Goal: Task Accomplishment & Management: Manage account settings

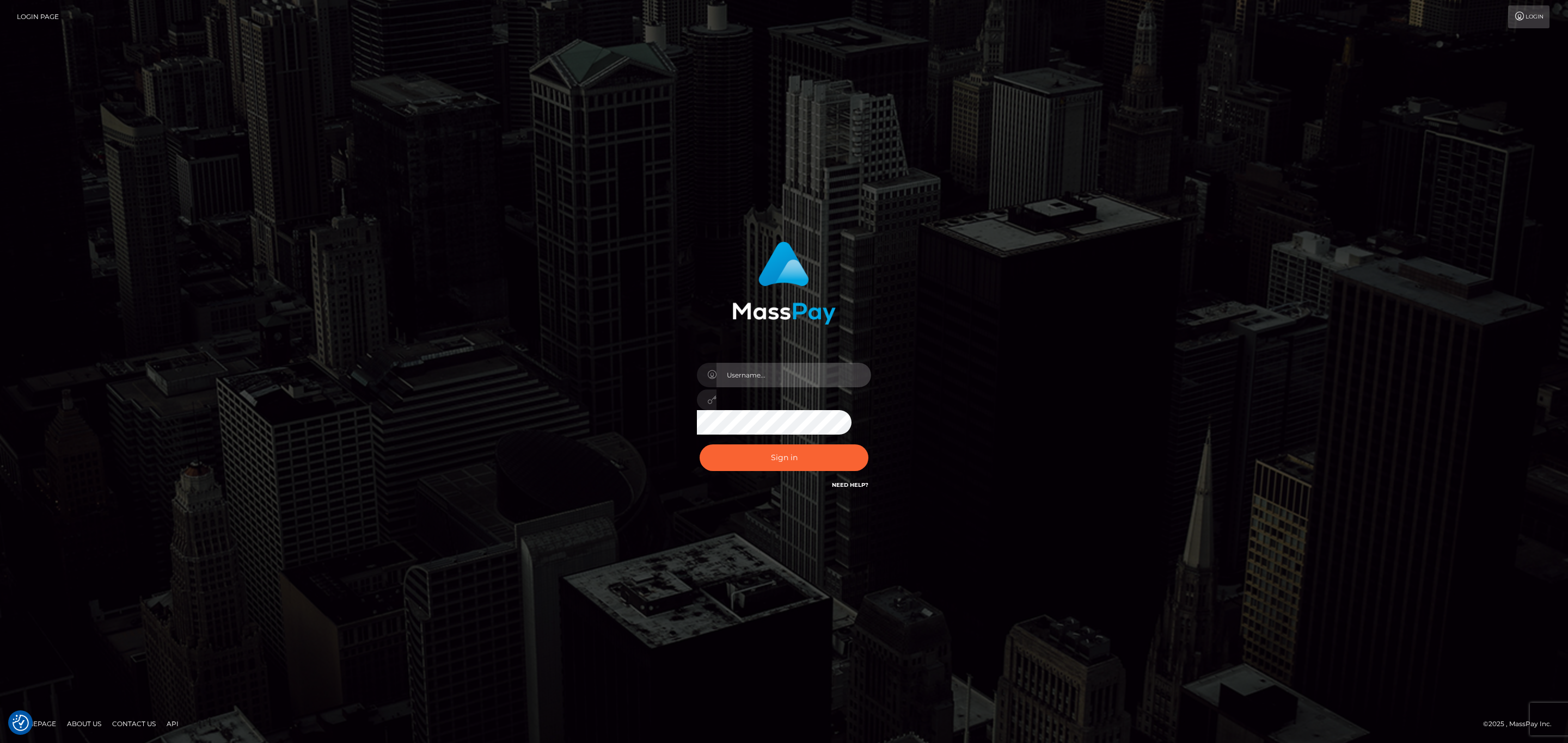
type input "[PERSON_NAME].silversocial1"
click at [805, 376] on input "[PERSON_NAME].silversocial1" at bounding box center [793, 375] width 154 height 25
drag, startPoint x: 608, startPoint y: 400, endPoint x: 663, endPoint y: 424, distance: 60.0
click at [622, 404] on div "Sean.silversocial1 Sign in" at bounding box center [784, 372] width 621 height 277
click at [741, 458] on button "Sign in" at bounding box center [784, 457] width 169 height 27
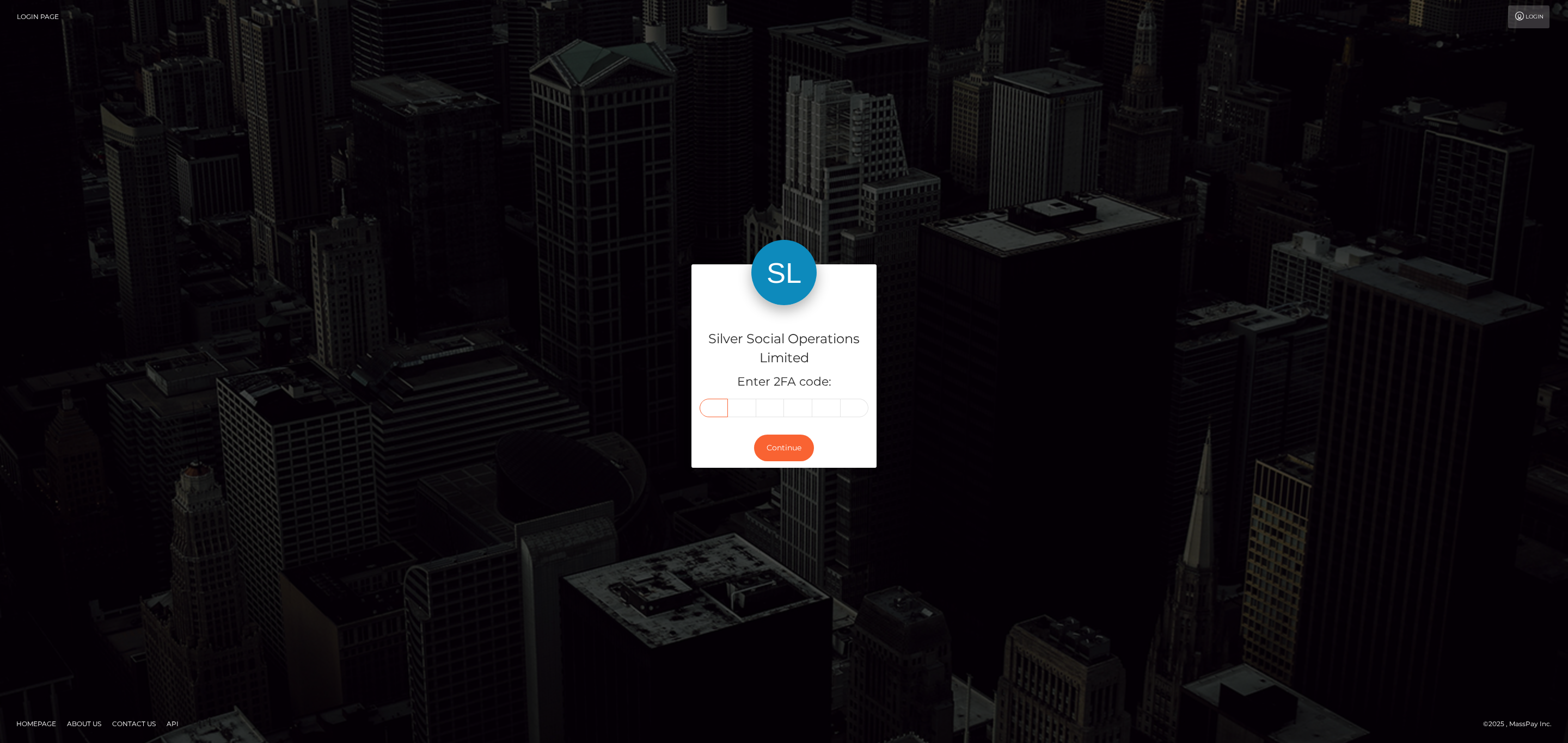
click at [714, 406] on input "text" at bounding box center [713, 407] width 28 height 19
paste input "9"
type input "9"
type input "8"
type input "0"
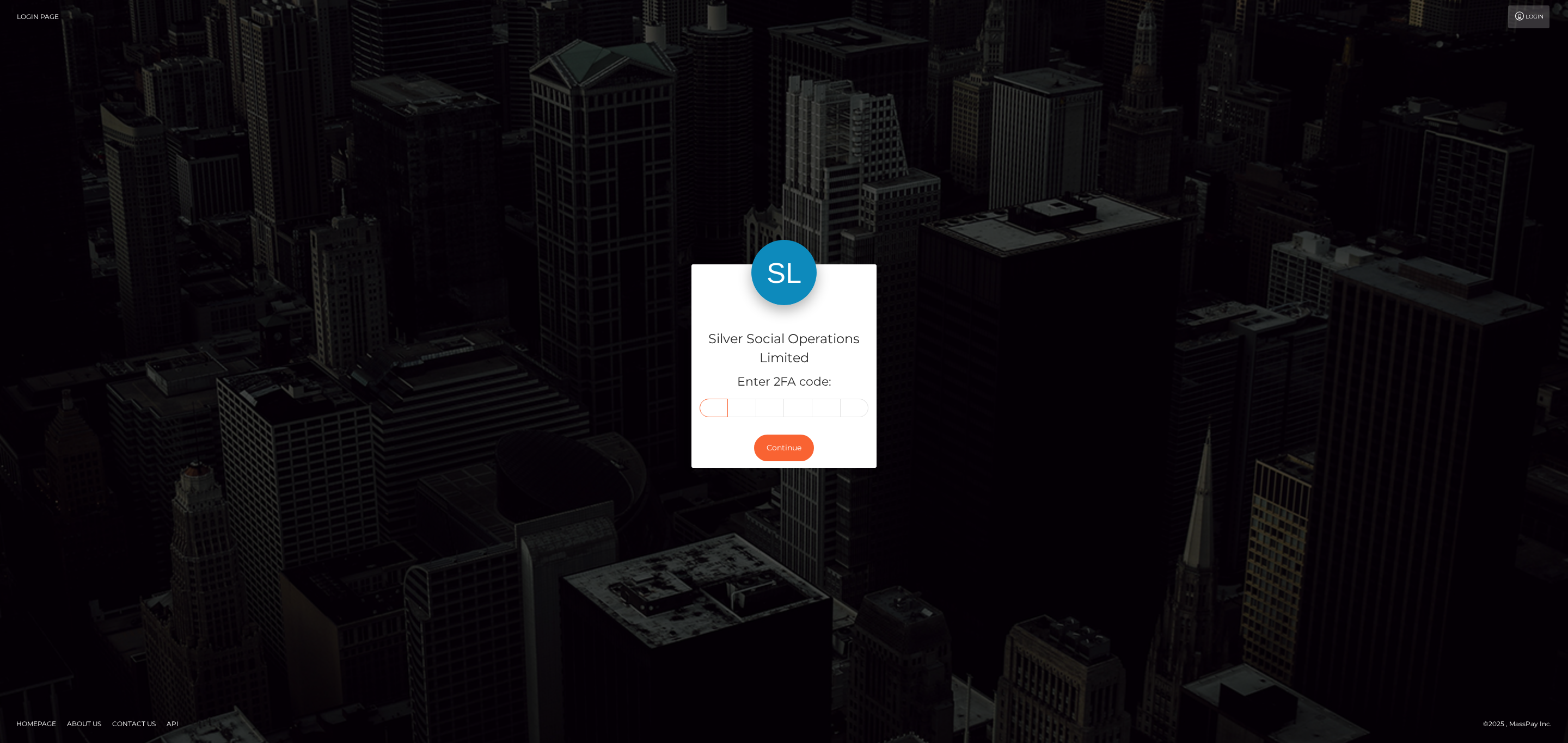
type input "7"
type input "2"
type input "4"
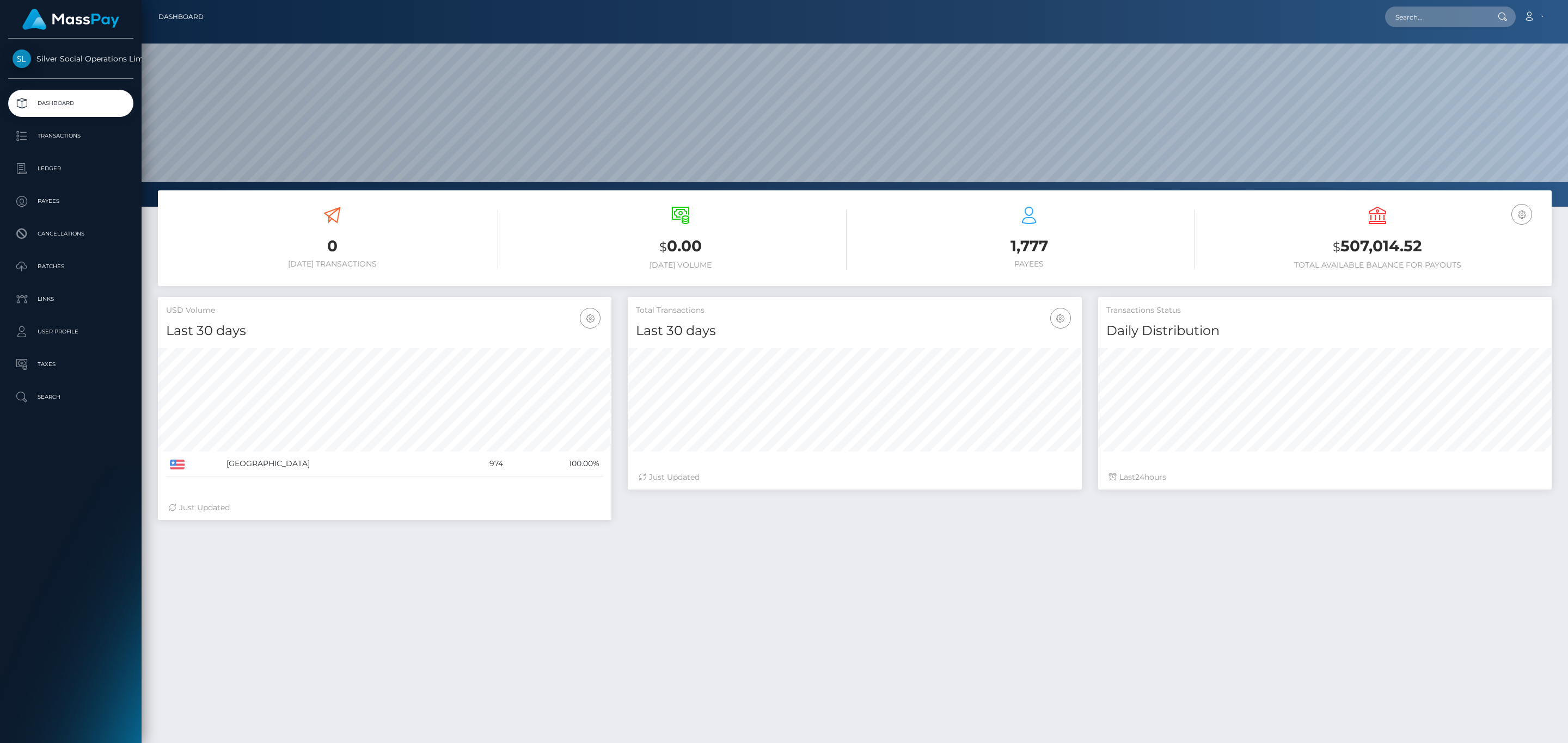
scroll to position [192, 453]
click at [1415, 251] on h3 "$ 507,014.52" at bounding box center [1378, 246] width 332 height 23
copy h3 "507,014.52"
click at [1514, 19] on div at bounding box center [1501, 17] width 28 height 21
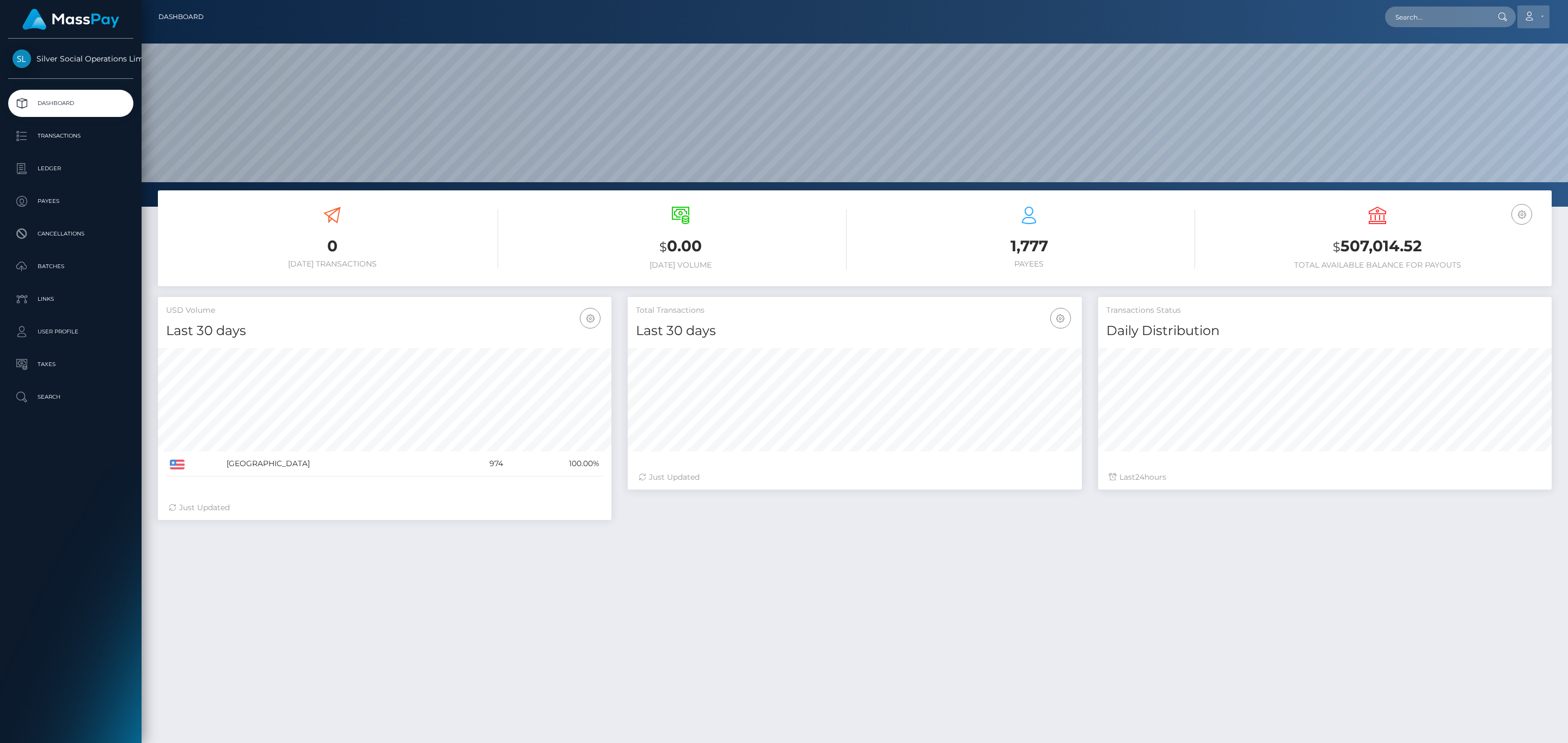
click at [1526, 17] on icon at bounding box center [1529, 16] width 12 height 9
click at [1489, 67] on link "Logout" at bounding box center [1507, 70] width 87 height 21
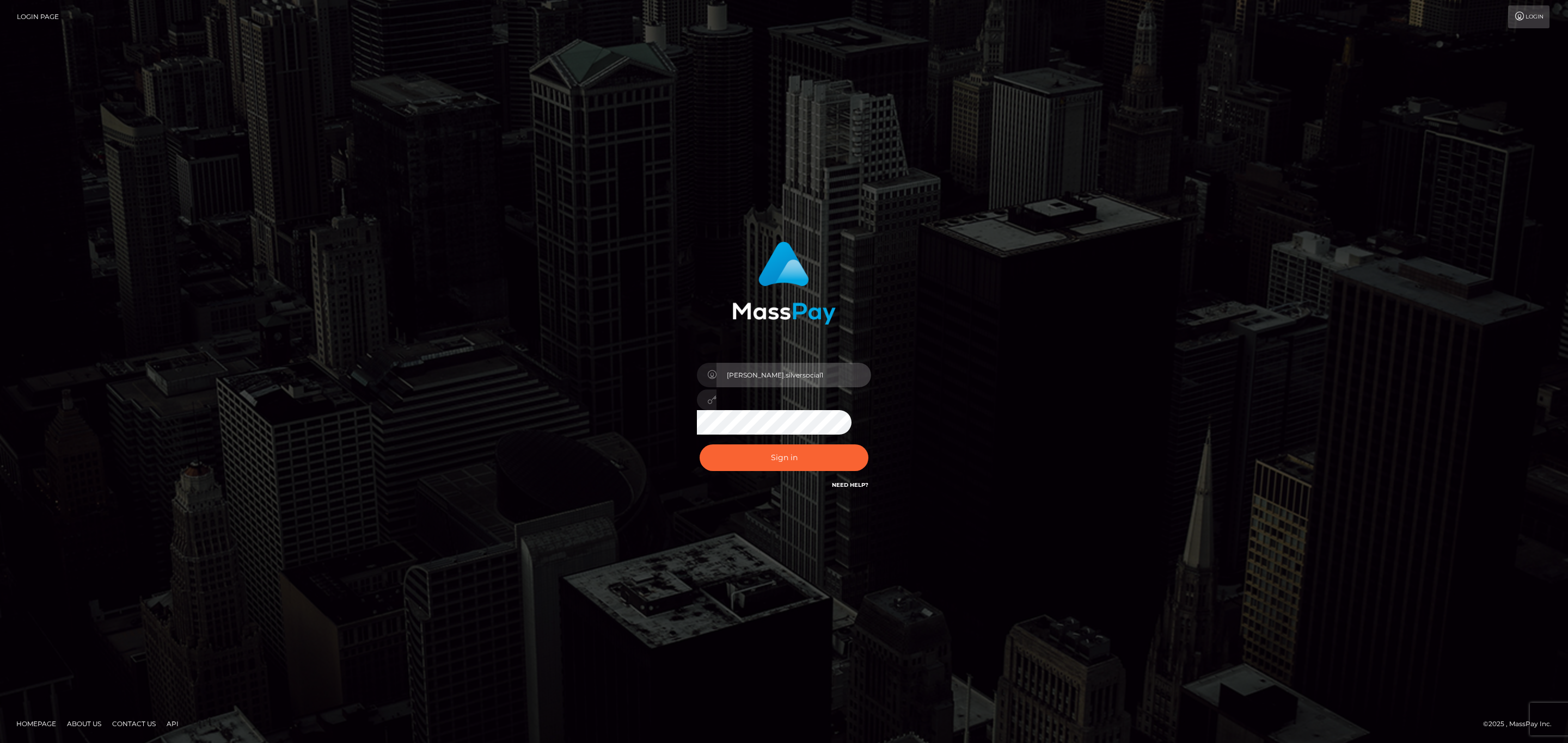
click at [807, 369] on input "[PERSON_NAME].silversocial1" at bounding box center [793, 375] width 154 height 25
type input "[PERSON_NAME].megabonanza"
click at [788, 452] on button "Sign in" at bounding box center [784, 457] width 169 height 27
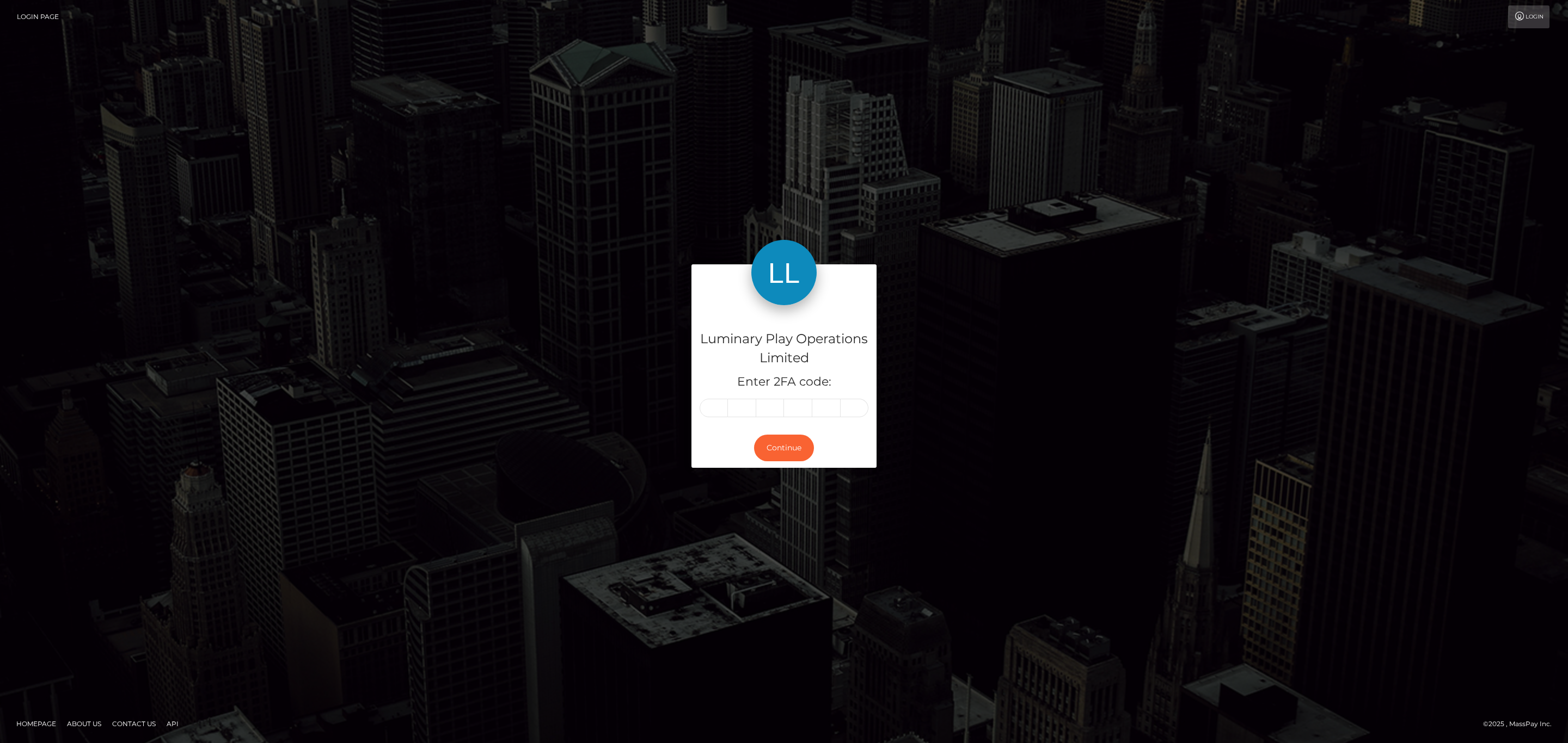
click at [692, 406] on div "Luminary Play Operations Limited Enter 2FA code:" at bounding box center [784, 366] width 186 height 123
click at [713, 403] on input "text" at bounding box center [713, 407] width 28 height 19
paste input "7"
type input "7"
type input "0"
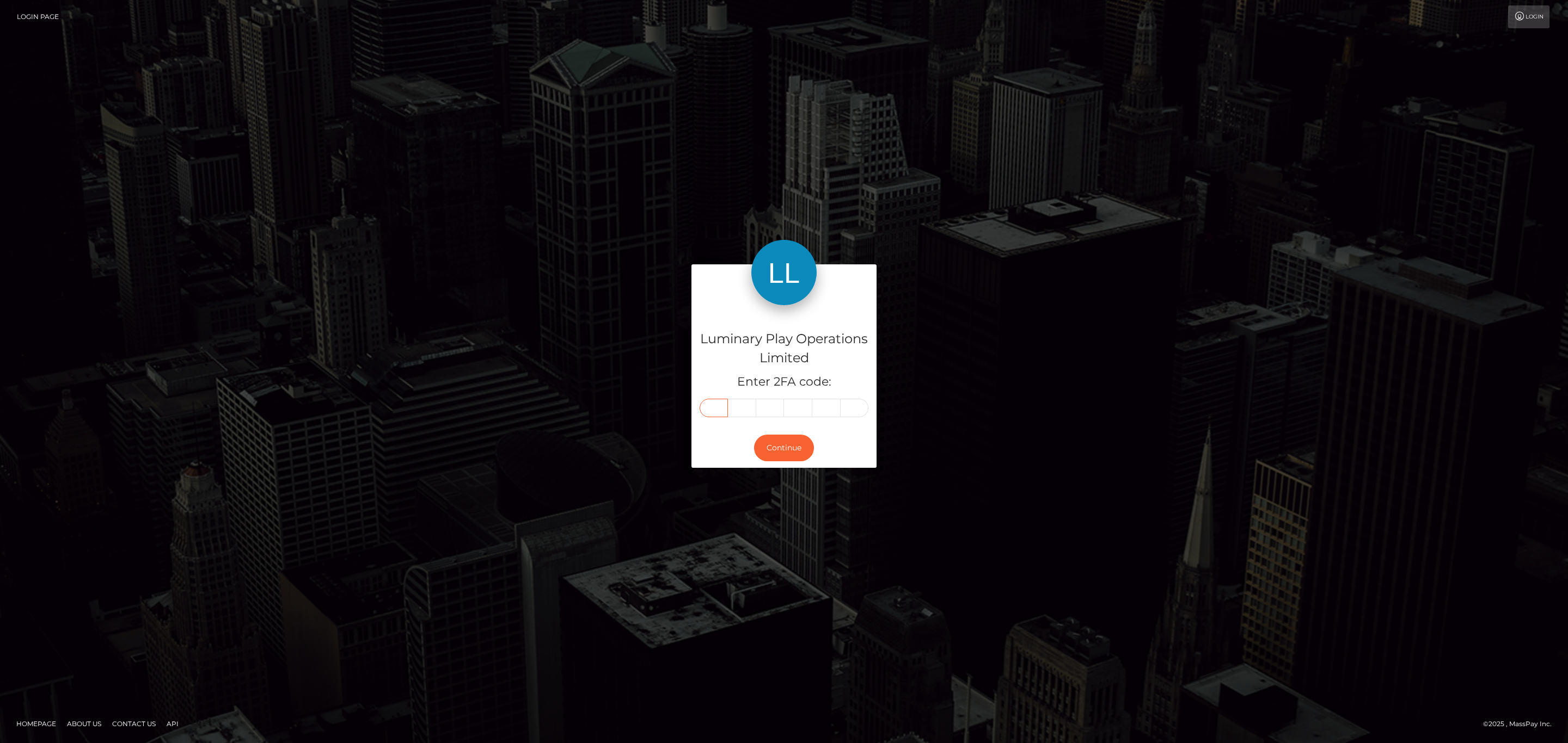
type input "7"
type input "4"
type input "9"
type input "0"
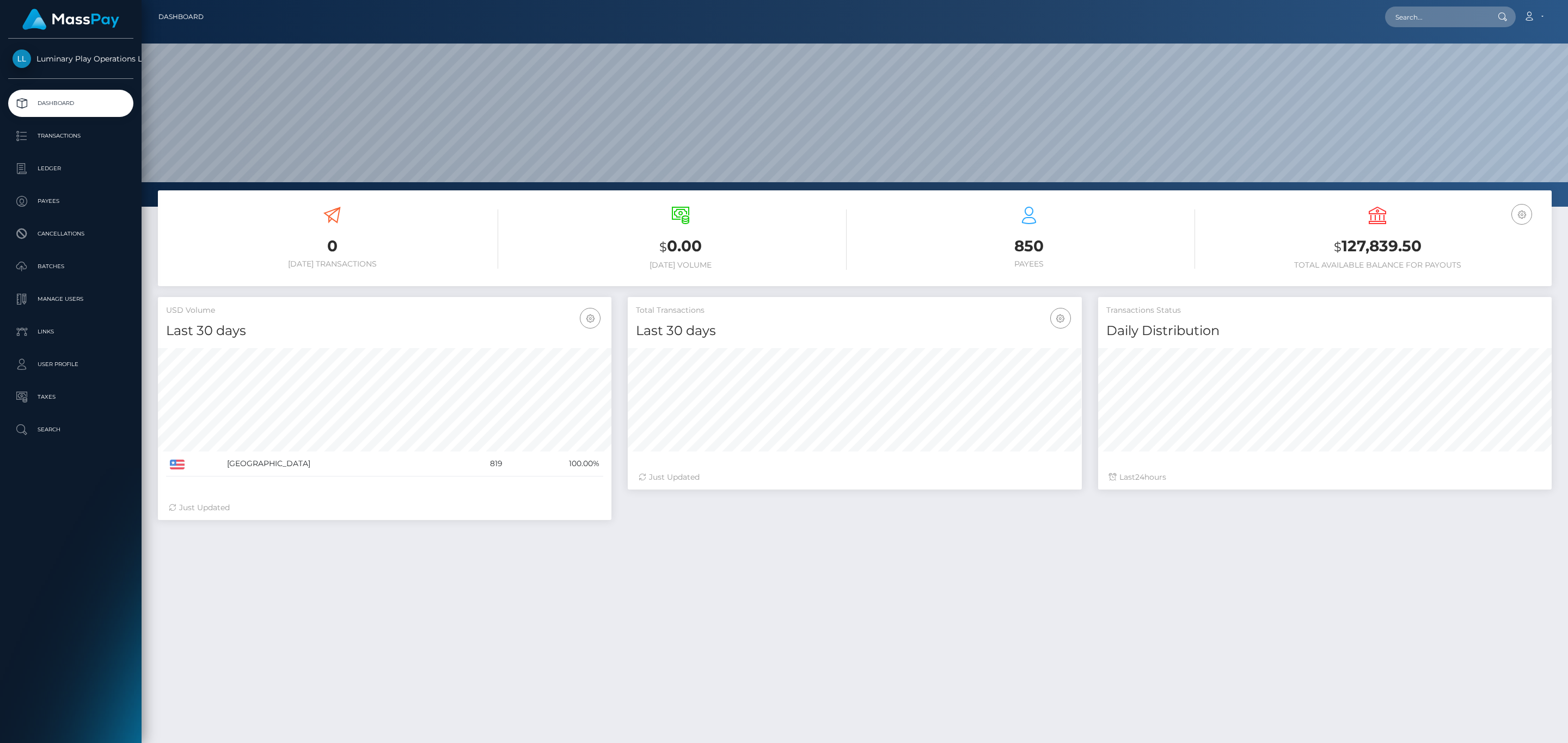
scroll to position [192, 453]
click at [1372, 246] on h3 "$ 127,839.50" at bounding box center [1378, 246] width 332 height 23
copy h3 "127,839.50"
click at [1522, 22] on link "Account" at bounding box center [1533, 17] width 32 height 23
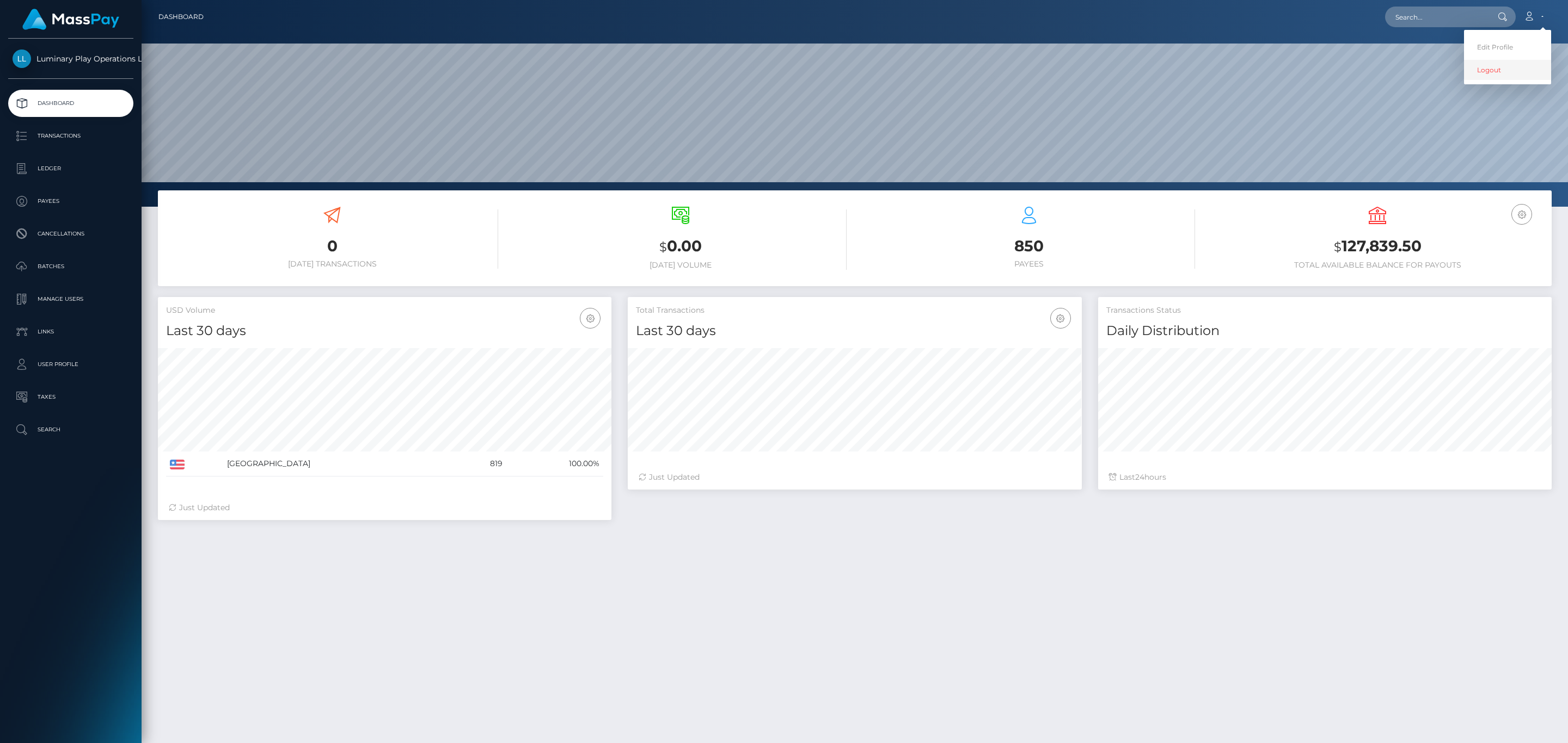
click at [1480, 72] on link "Logout" at bounding box center [1507, 70] width 87 height 21
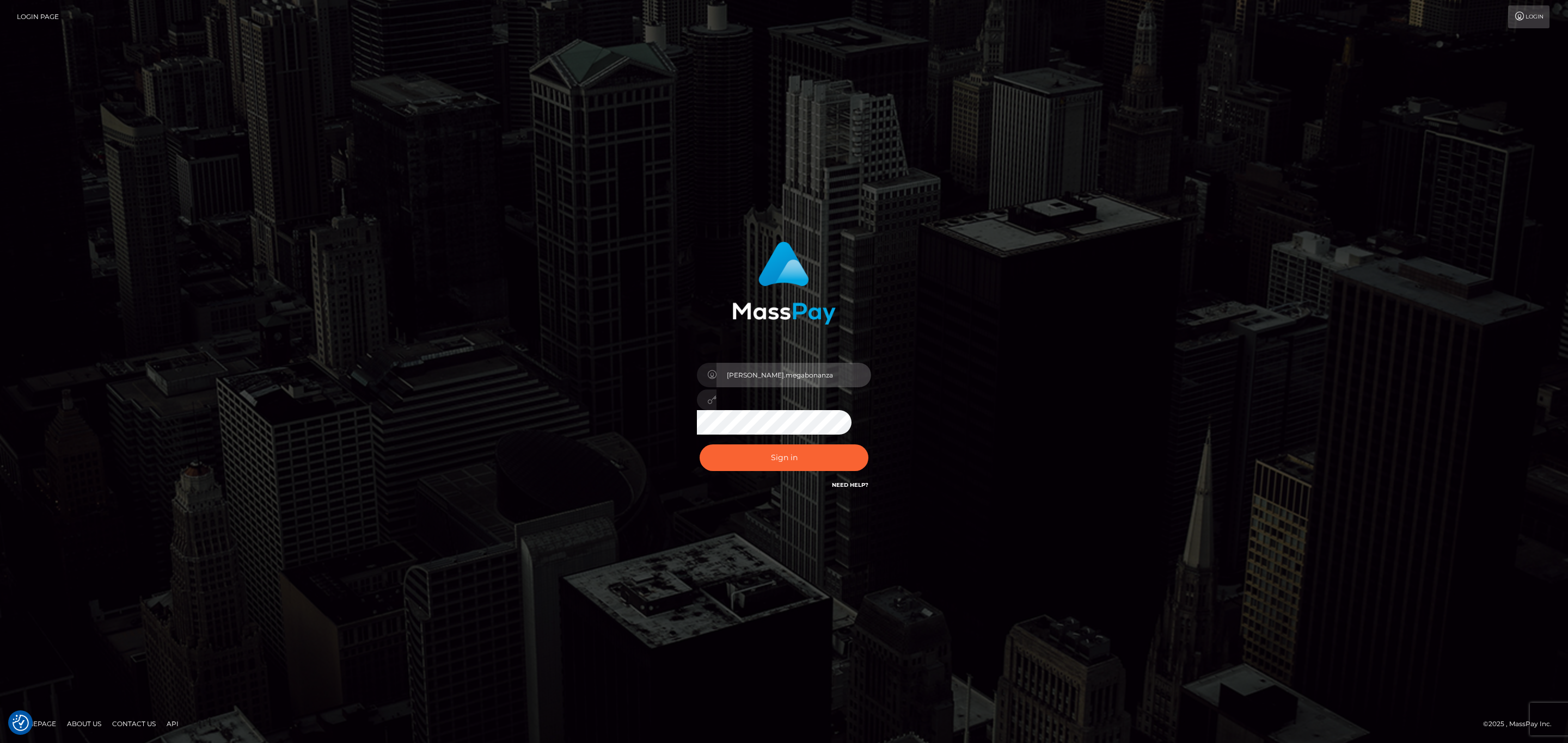
drag, startPoint x: 792, startPoint y: 384, endPoint x: 790, endPoint y: 377, distance: 7.3
click at [792, 384] on input "sean.megabonanza" at bounding box center [793, 375] width 154 height 25
type input "sean.ace"
click at [835, 454] on button "Sign in" at bounding box center [784, 457] width 169 height 27
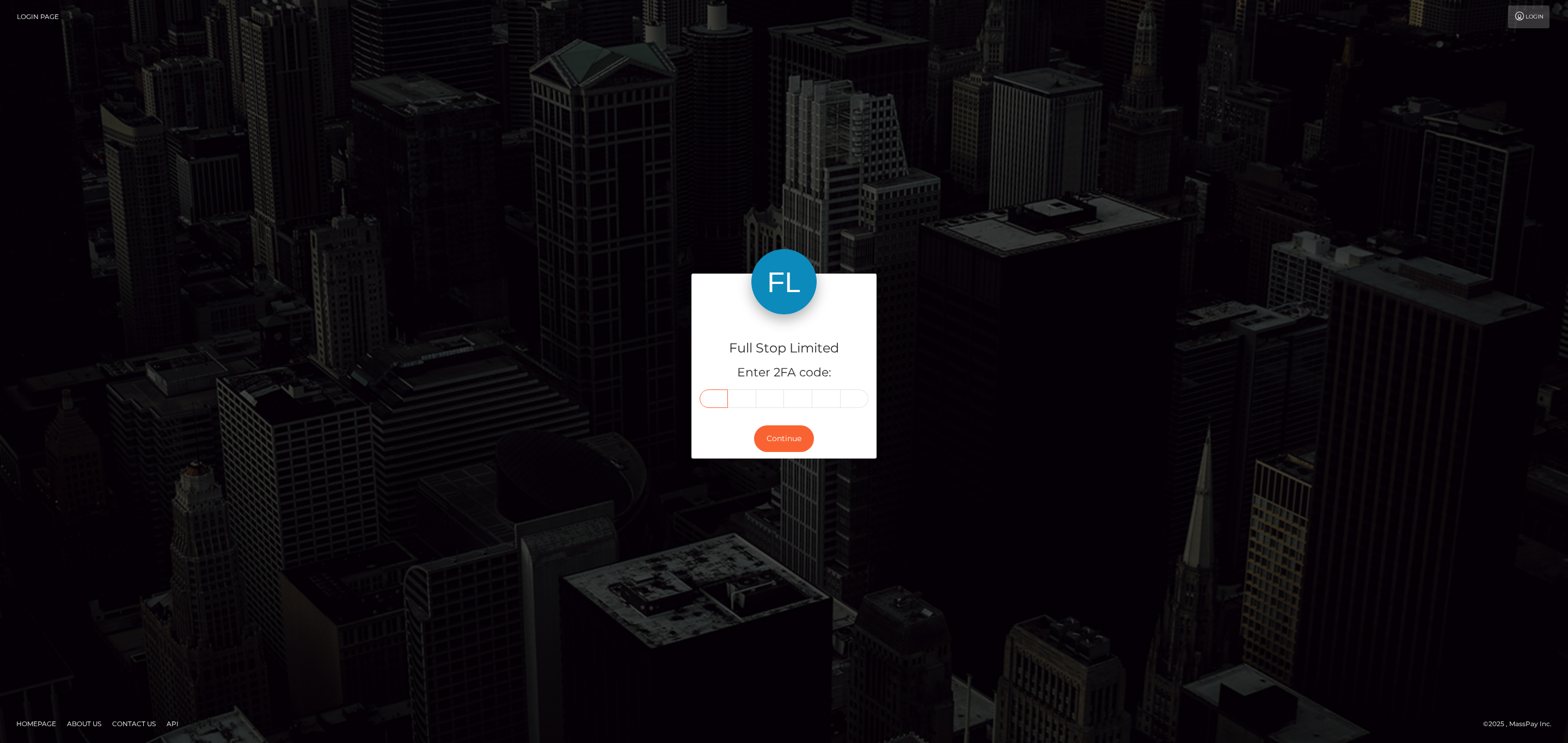
click at [711, 400] on input "text" at bounding box center [713, 398] width 28 height 19
paste input "2"
type input "2"
type input "5"
type input "4"
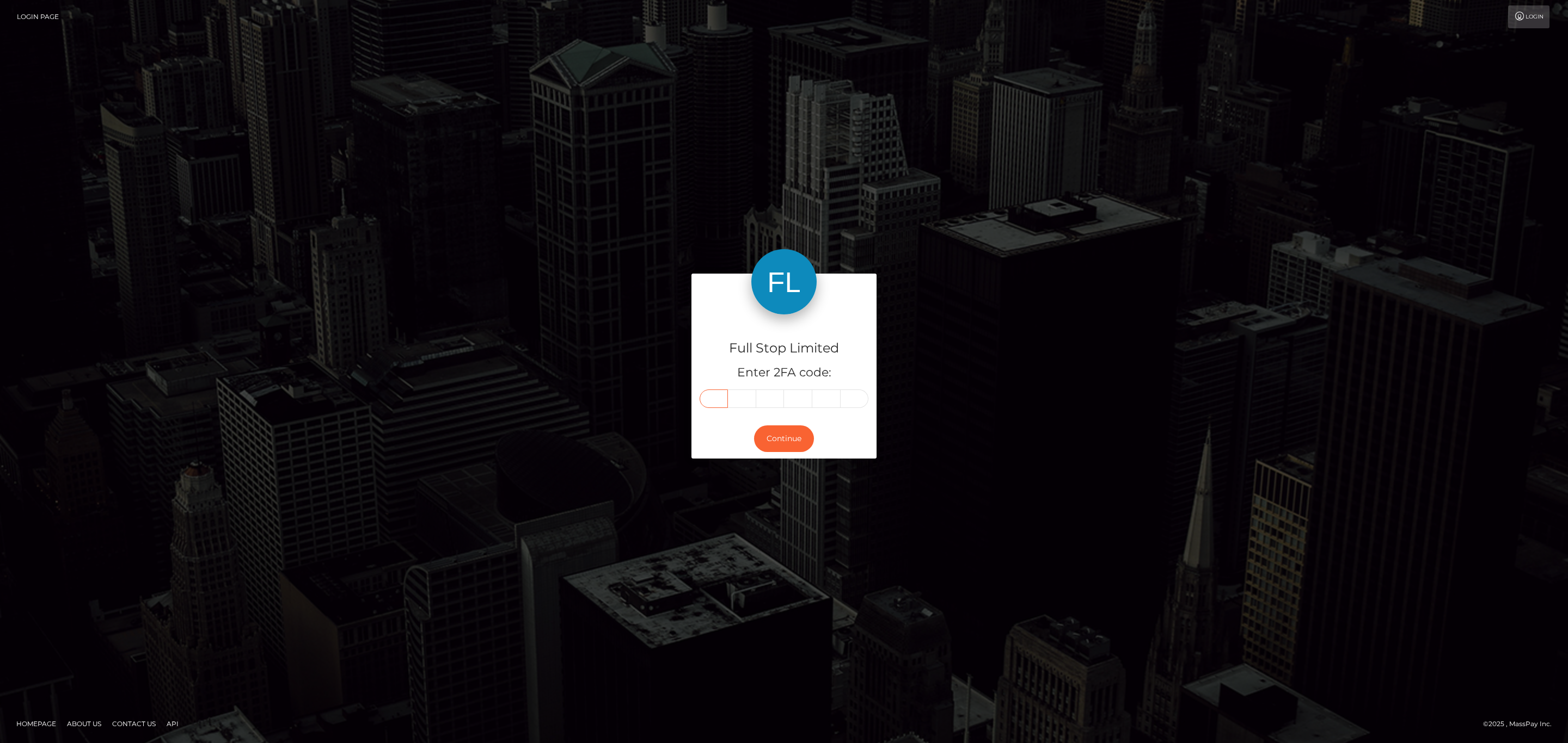
type input "4"
type input "2"
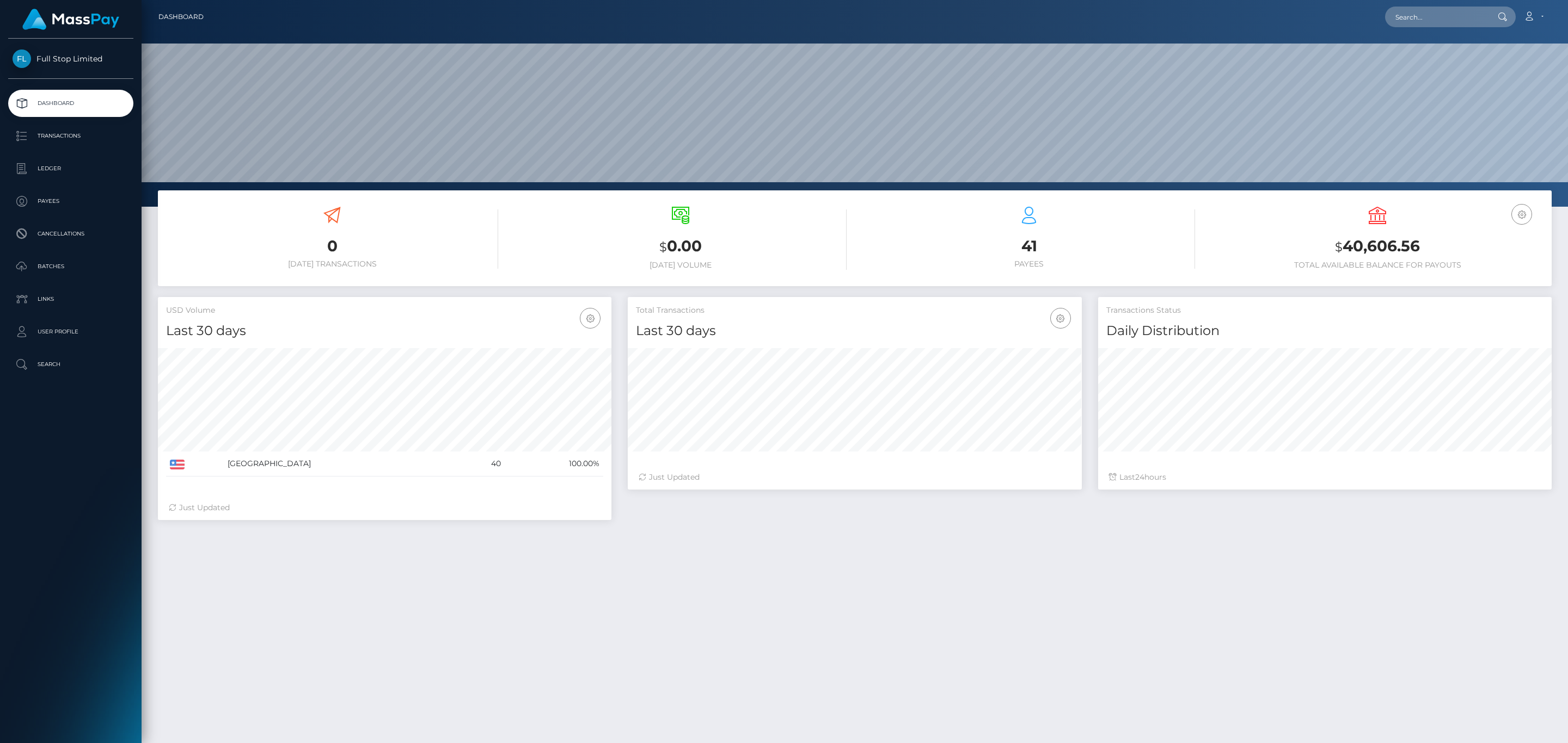
scroll to position [192, 453]
click at [1395, 232] on div "USD Balance $ 40,606.56 Total Available Balance for Payouts" at bounding box center [1378, 239] width 332 height 63
copy h3 "40,606.56"
